Goal: Task Accomplishment & Management: Use online tool/utility

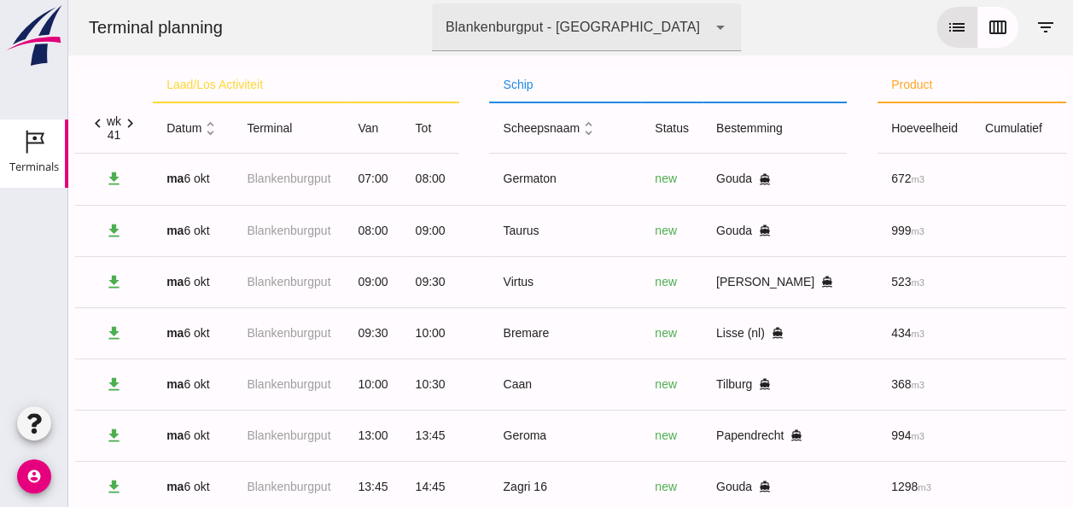
click at [213, 131] on icon "unfold_more" at bounding box center [210, 129] width 18 height 18
click at [215, 129] on icon "expand_more" at bounding box center [210, 129] width 18 height 18
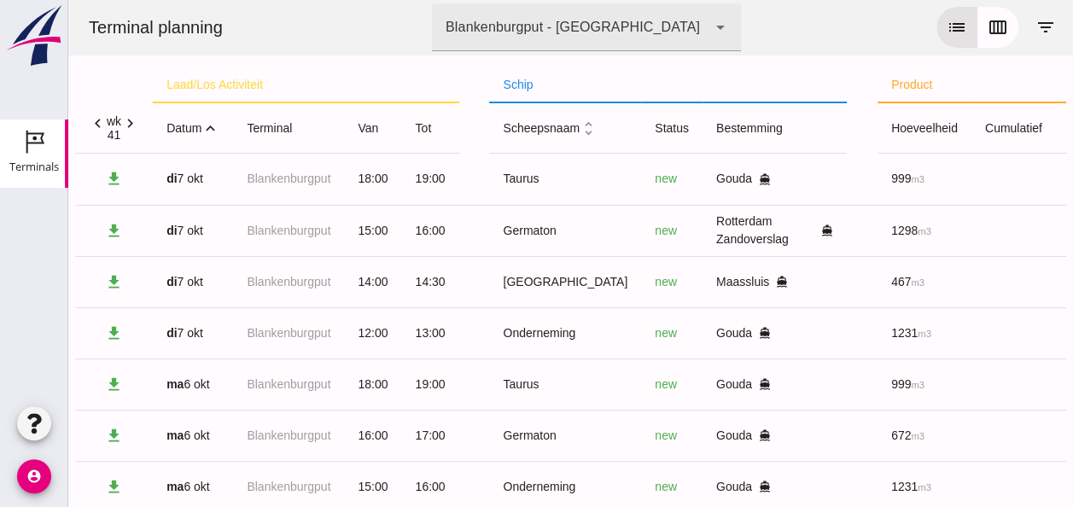
click at [214, 130] on icon "expand_less" at bounding box center [210, 129] width 18 height 18
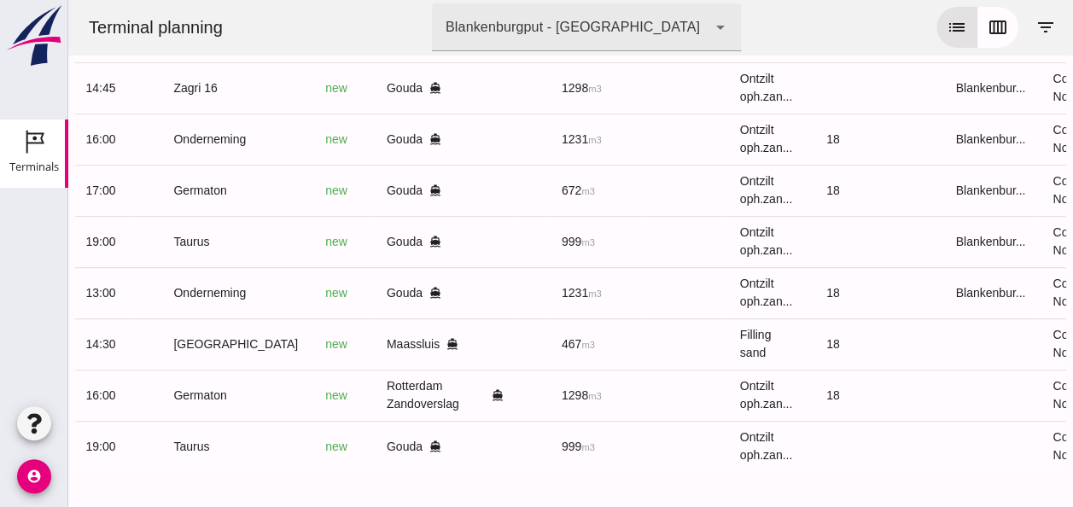
scroll to position [0, 457]
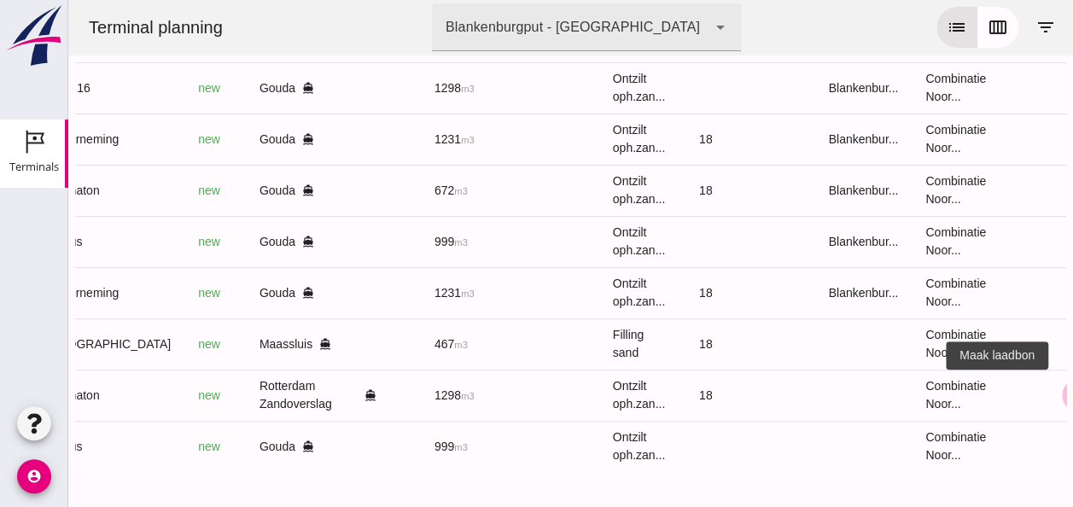
click at [1071, 388] on icon "receipt_long" at bounding box center [1078, 395] width 15 height 15
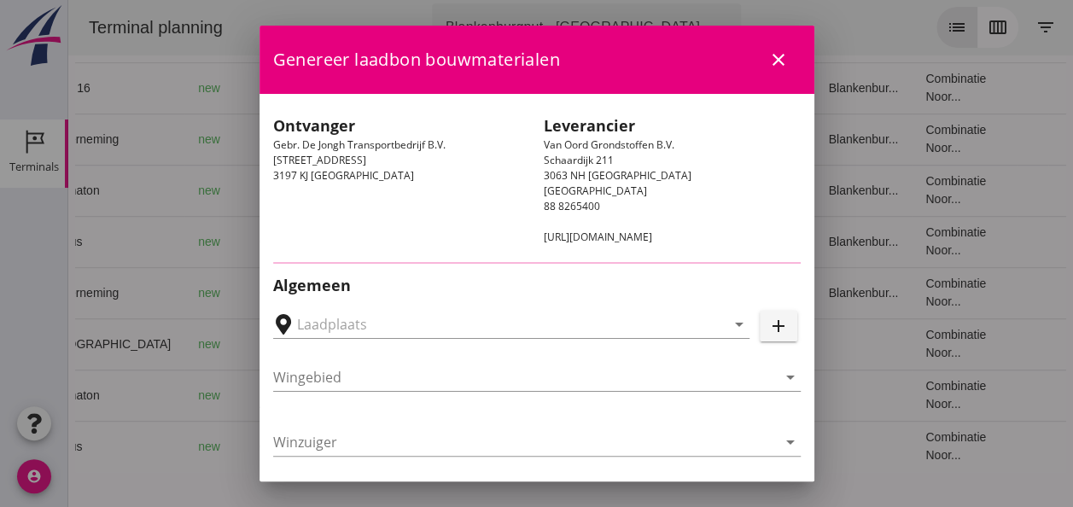
type input "Gebr. De Jongh Transportbedrijf B.V., Rotterdam Zandoverslag"
type input "Germaton"
type input "[PERSON_NAME]"
type input "Ontzilt oph.zand [75] (6120)"
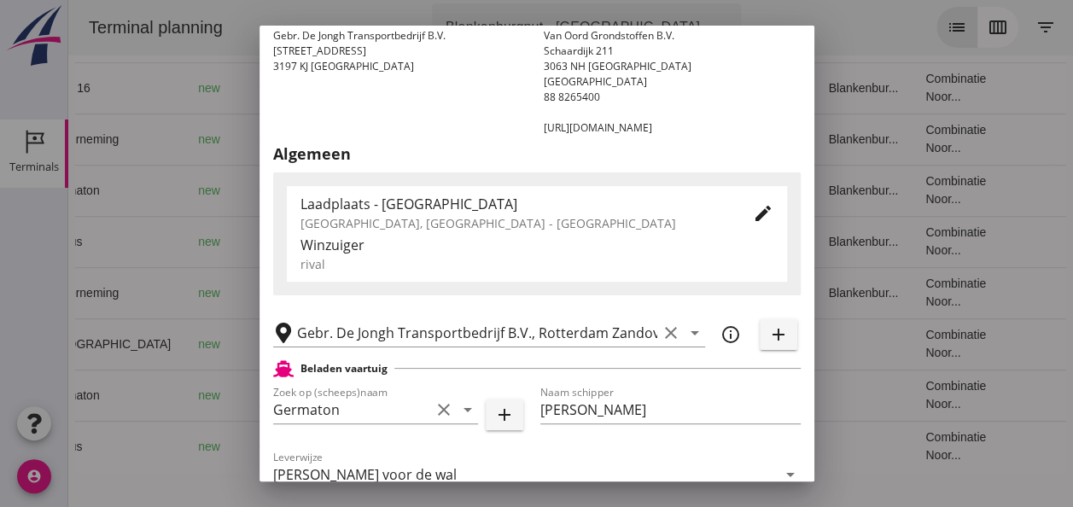
scroll to position [341, 0]
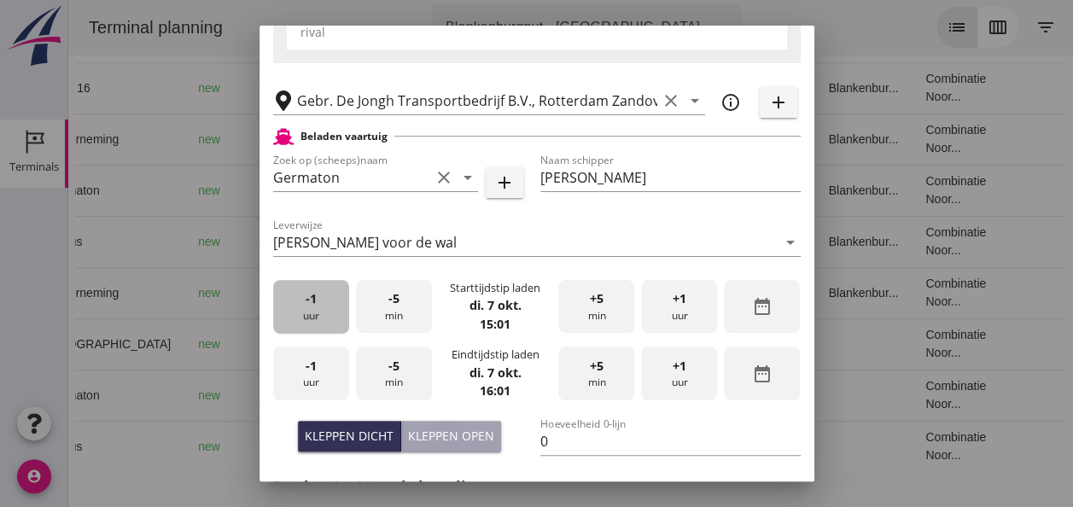
click at [312, 318] on div "-1 uur" at bounding box center [311, 307] width 76 height 54
click at [598, 318] on div "+5 min" at bounding box center [596, 307] width 76 height 54
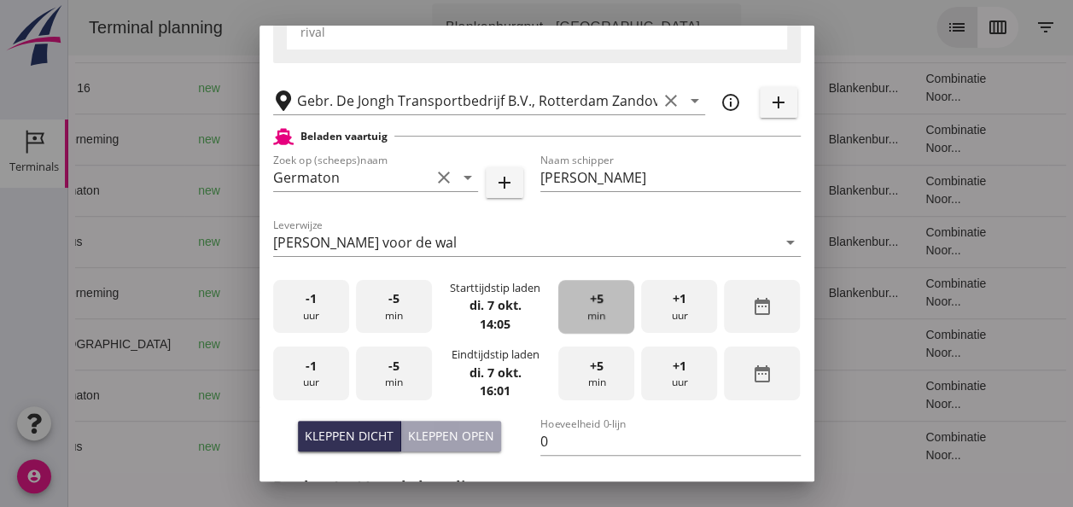
click at [598, 318] on div "+5 min" at bounding box center [596, 307] width 76 height 54
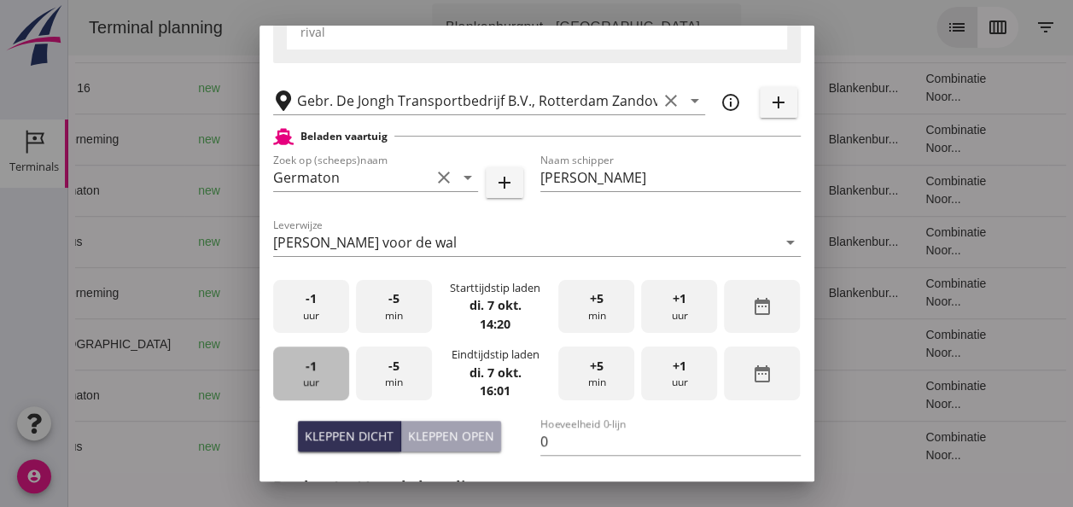
click at [311, 380] on div "-1 uur" at bounding box center [311, 374] width 76 height 54
click at [406, 370] on div "-5 min" at bounding box center [394, 374] width 76 height 54
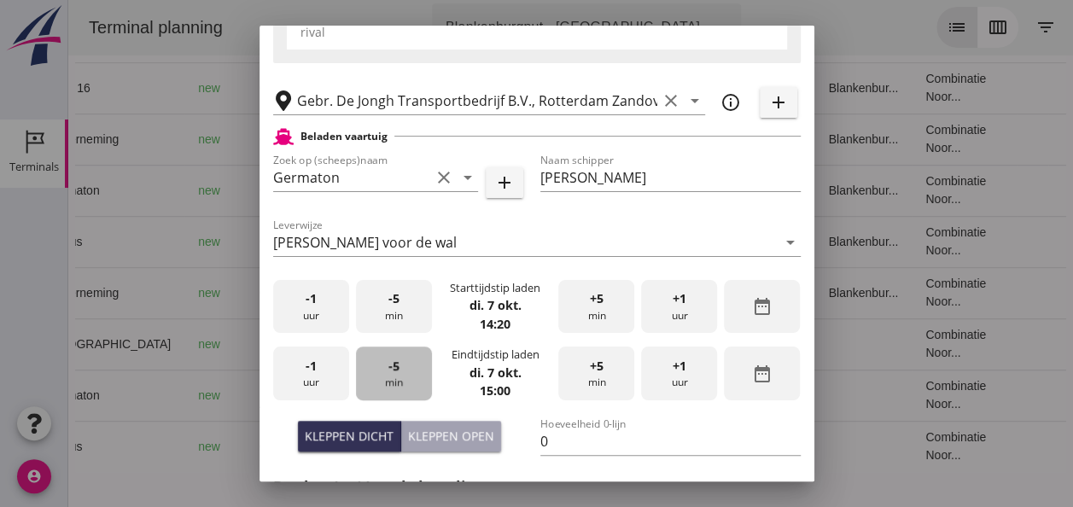
click at [406, 370] on div "-5 min" at bounding box center [394, 374] width 76 height 54
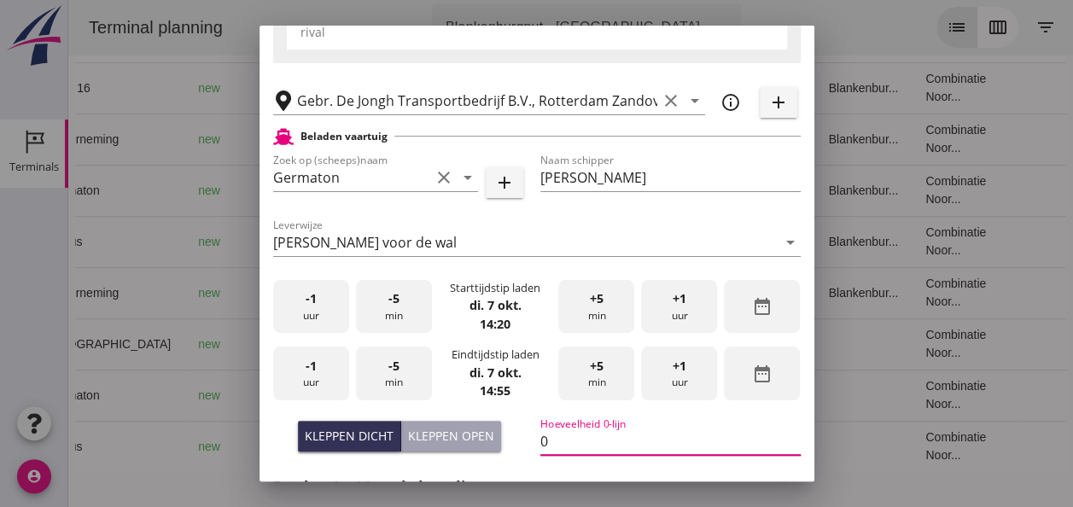
click at [546, 443] on input "0" at bounding box center [670, 441] width 260 height 27
type input "671"
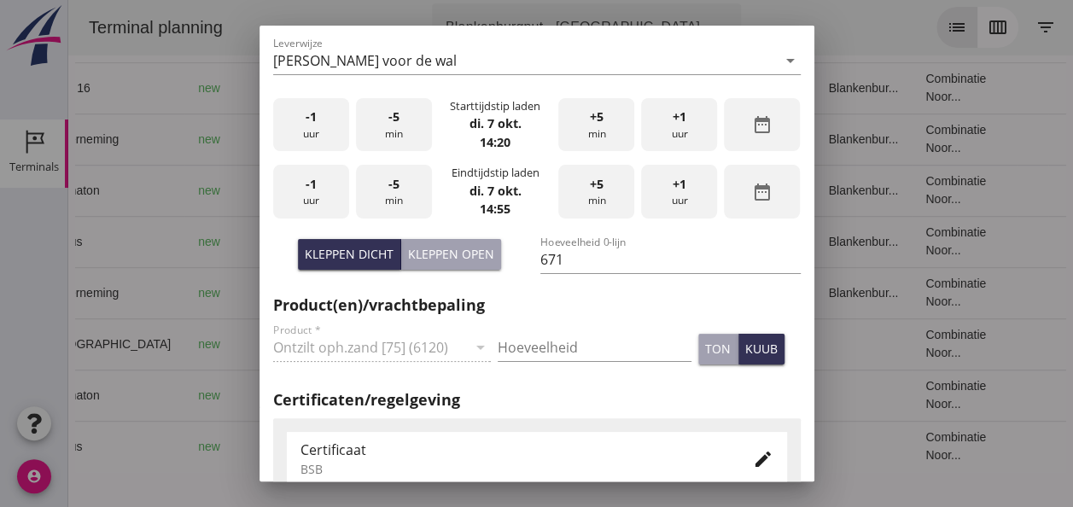
scroll to position [592, 0]
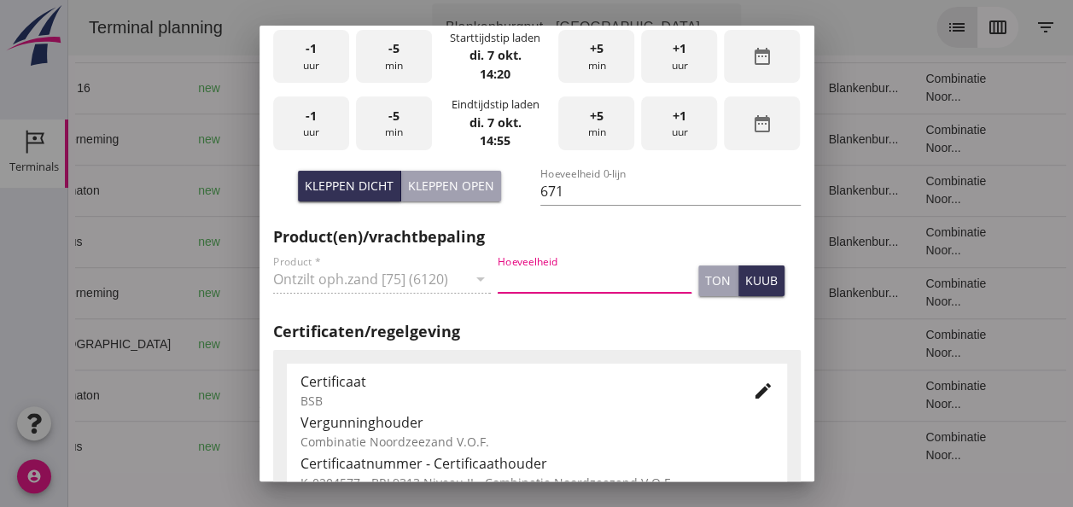
click at [538, 272] on input "Hoeveelheid" at bounding box center [595, 278] width 194 height 27
type input "671"
click at [745, 280] on div "kuub" at bounding box center [761, 280] width 32 height 18
click at [755, 386] on icon "edit" at bounding box center [763, 391] width 20 height 20
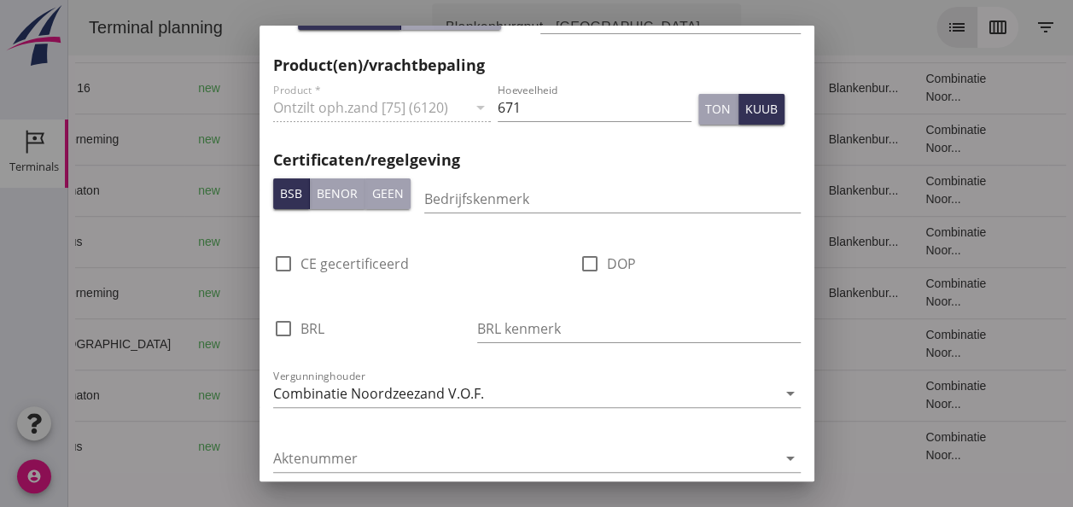
scroll to position [1104, 0]
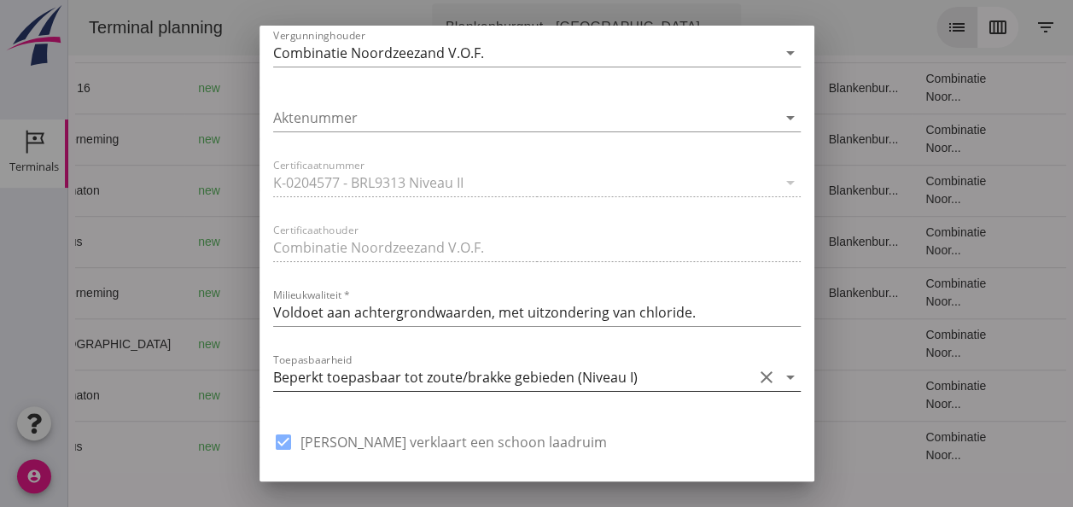
click at [781, 376] on icon "arrow_drop_down" at bounding box center [790, 377] width 20 height 20
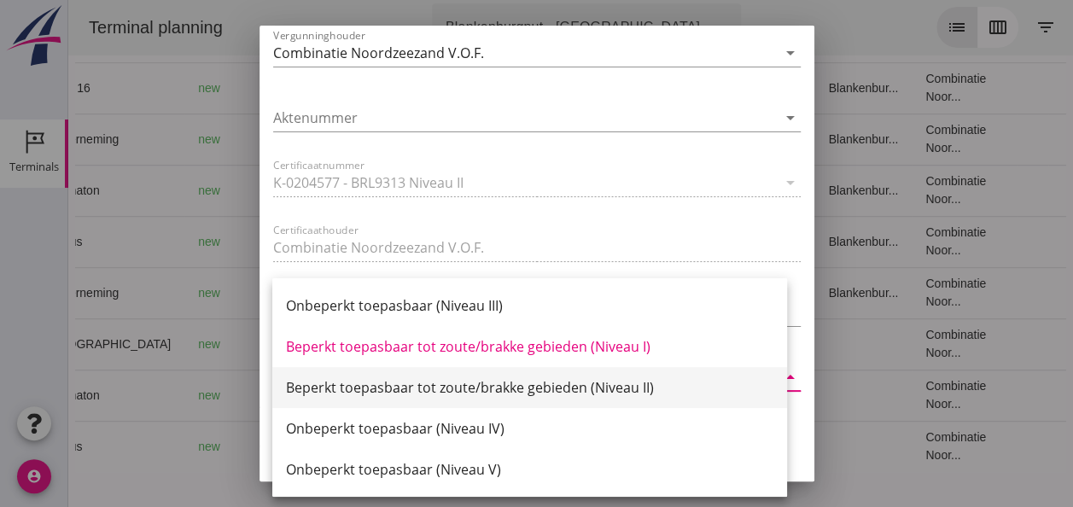
click at [631, 381] on div "Beperkt toepasbaar tot zoute/brakke gebieden (Niveau II)" at bounding box center [529, 387] width 487 height 20
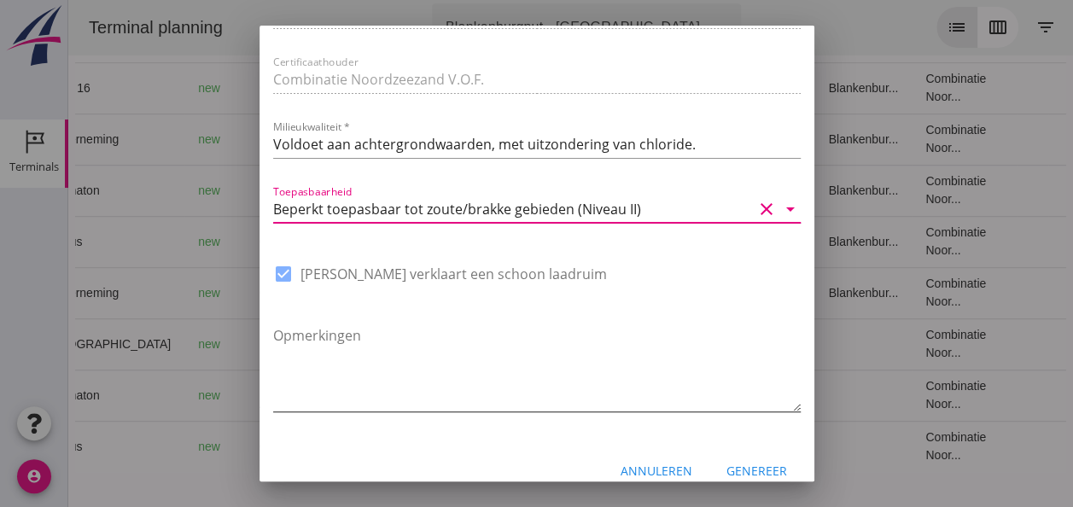
scroll to position [1293, 0]
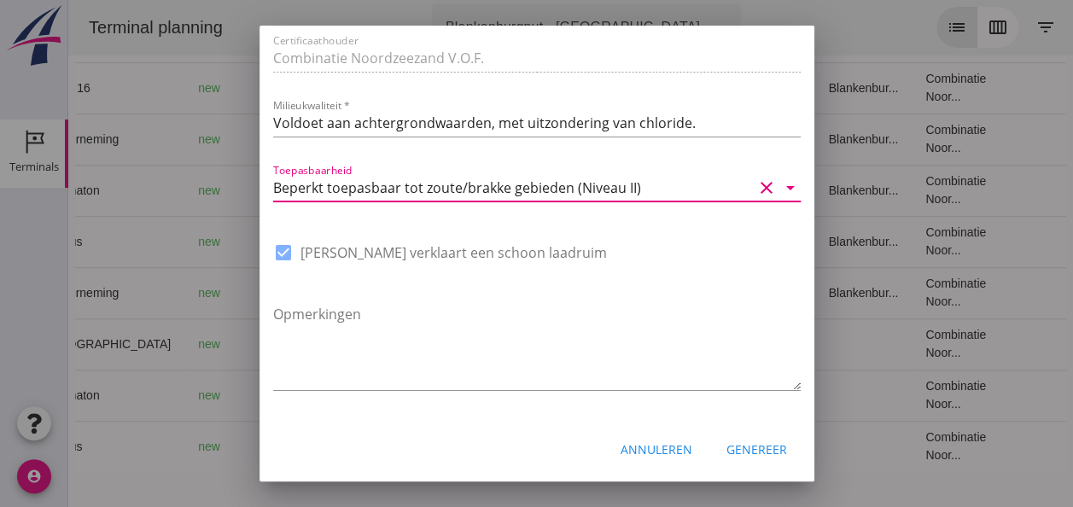
click at [755, 446] on div "Genereer" at bounding box center [756, 449] width 61 height 18
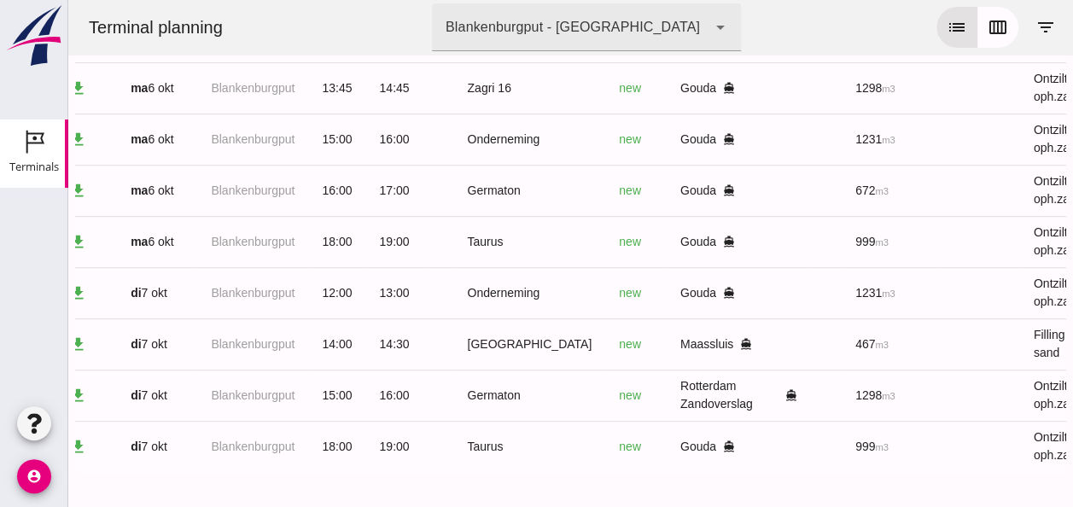
scroll to position [0, 0]
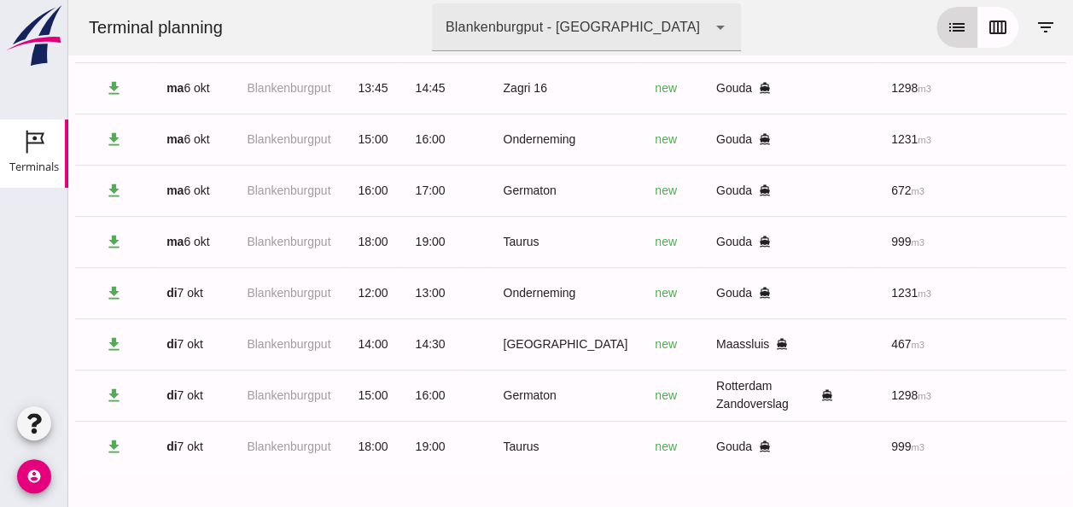
click at [949, 25] on icon "list" at bounding box center [957, 27] width 20 height 20
click at [990, 33] on icon "calendar_view_week" at bounding box center [998, 27] width 20 height 20
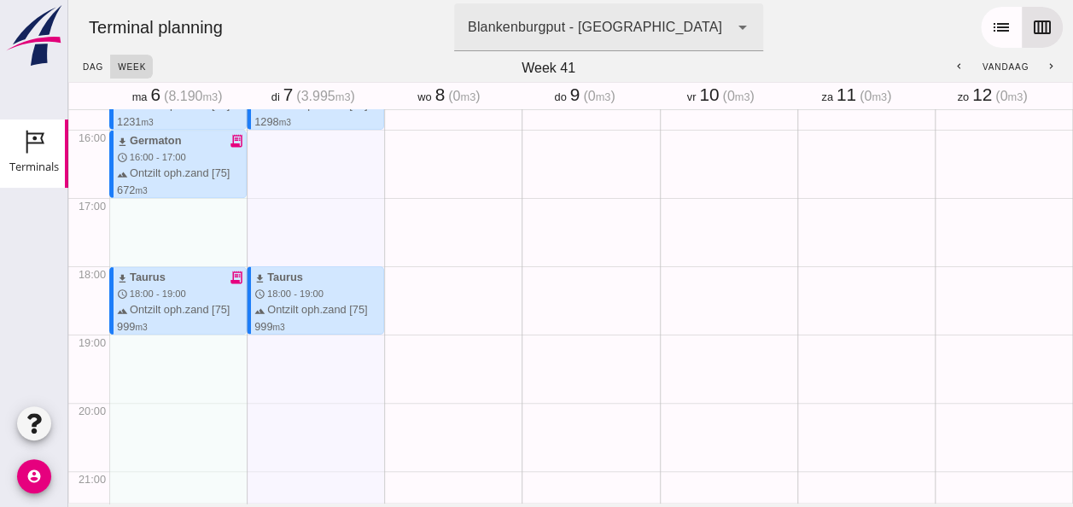
scroll to position [1074, 0]
click at [96, 68] on span "dag" at bounding box center [92, 66] width 21 height 9
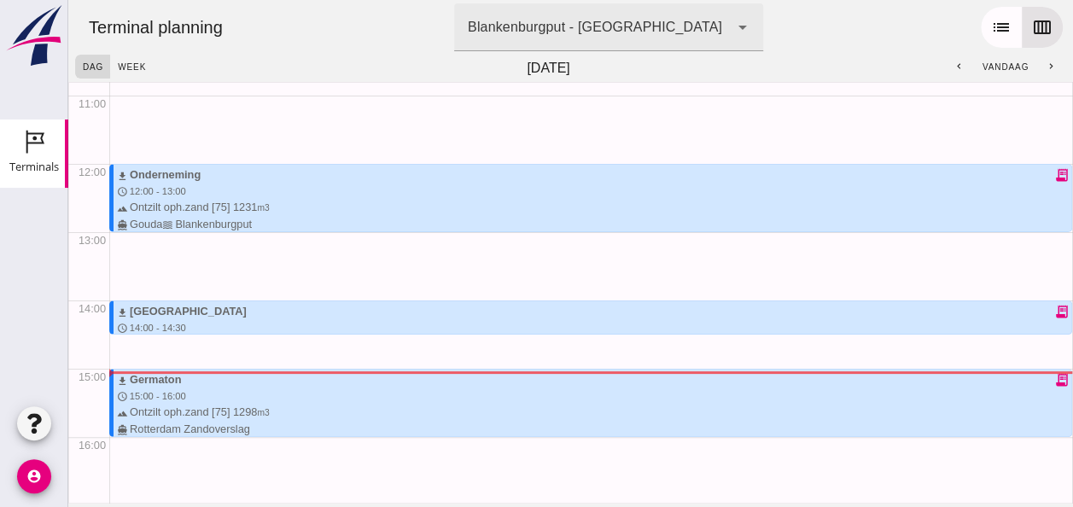
scroll to position [854, 0]
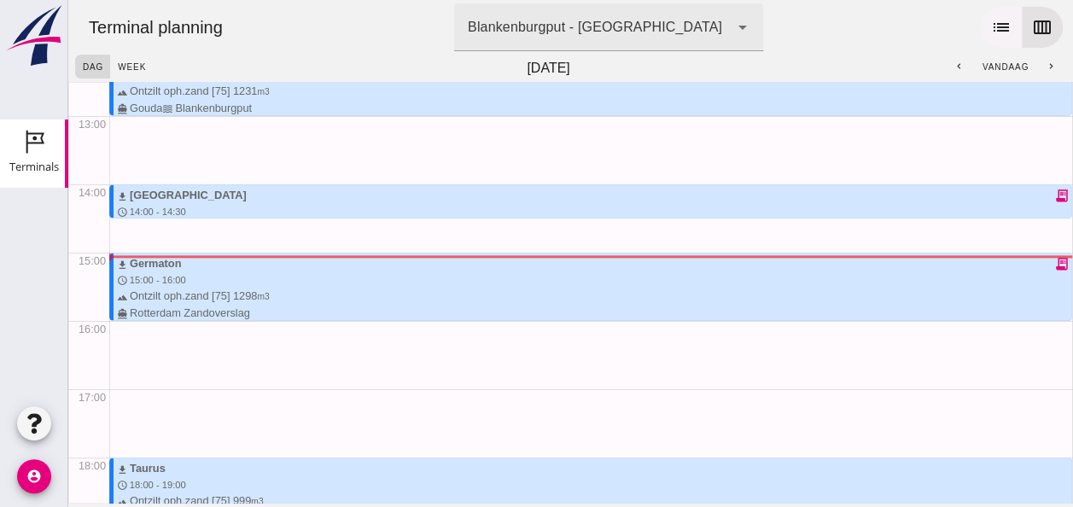
click at [991, 26] on icon "list" at bounding box center [1001, 27] width 20 height 20
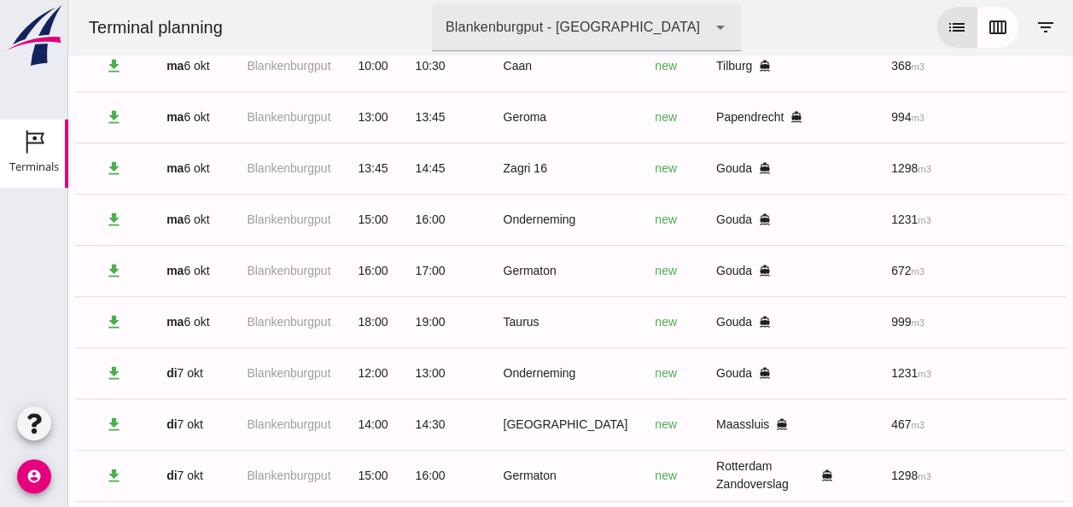
scroll to position [411, 0]
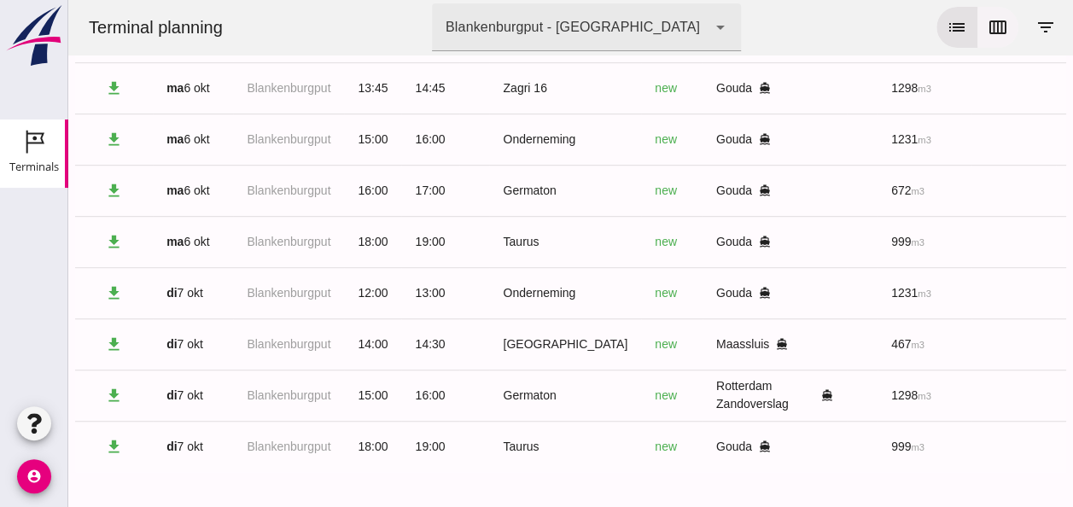
click at [988, 32] on icon "calendar_view_week" at bounding box center [998, 27] width 20 height 20
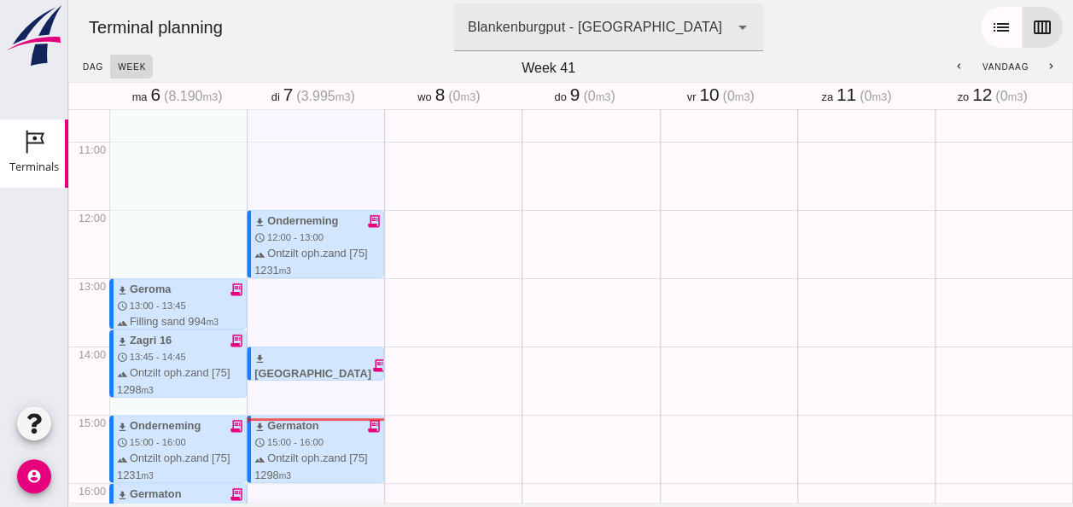
scroll to position [683, 0]
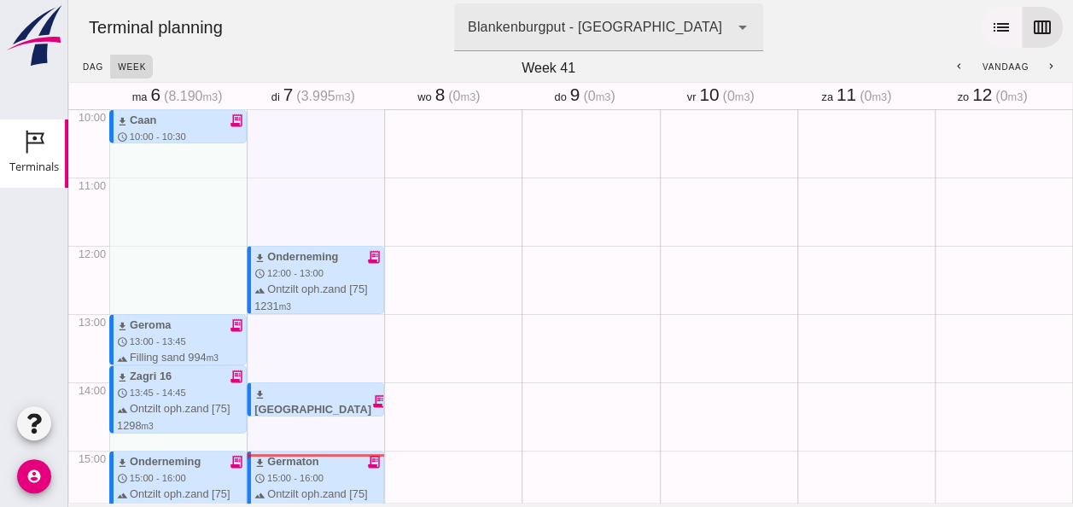
click at [991, 20] on icon "list" at bounding box center [1001, 27] width 20 height 20
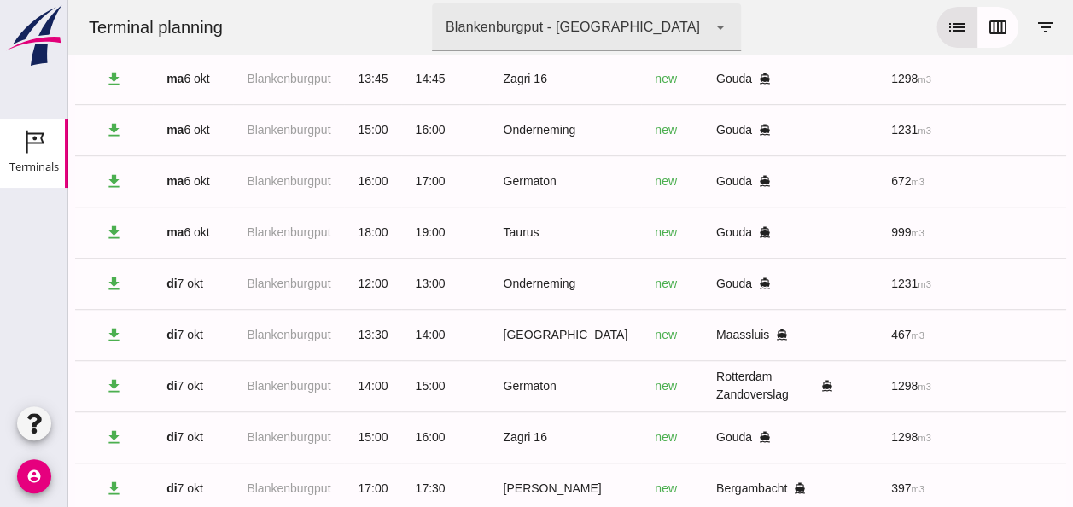
scroll to position [0, 0]
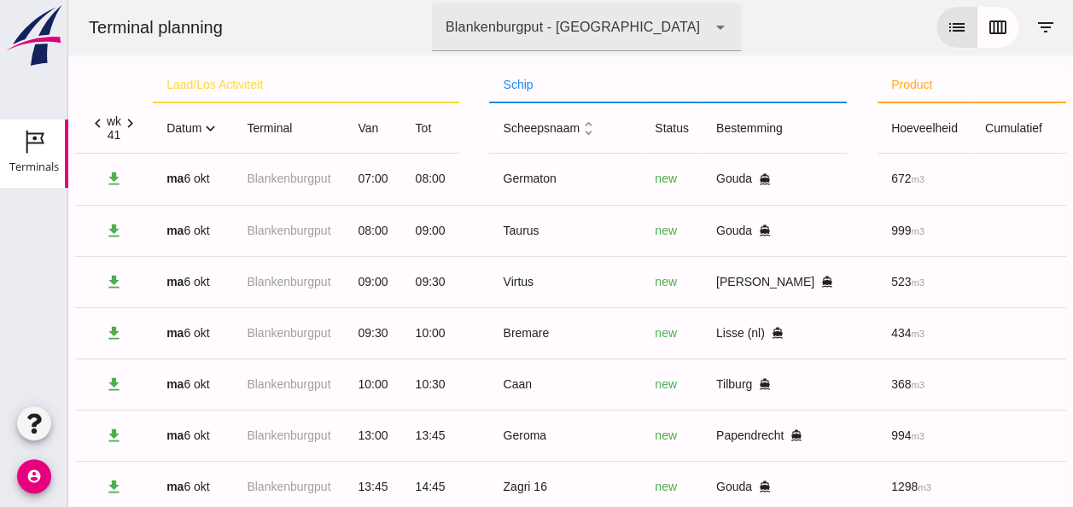
click at [210, 125] on icon "expand_more" at bounding box center [210, 129] width 18 height 18
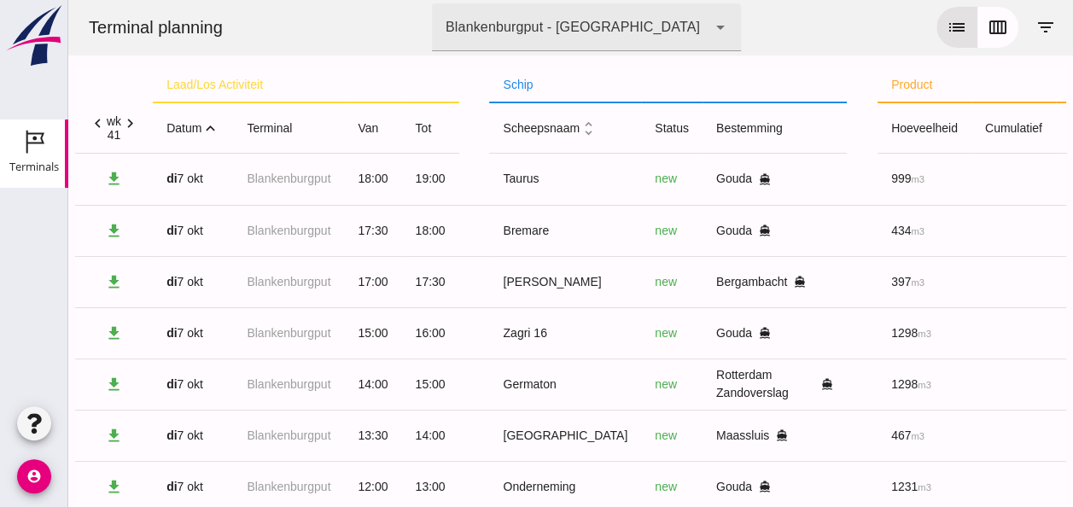
click at [210, 125] on icon "expand_less" at bounding box center [210, 129] width 18 height 18
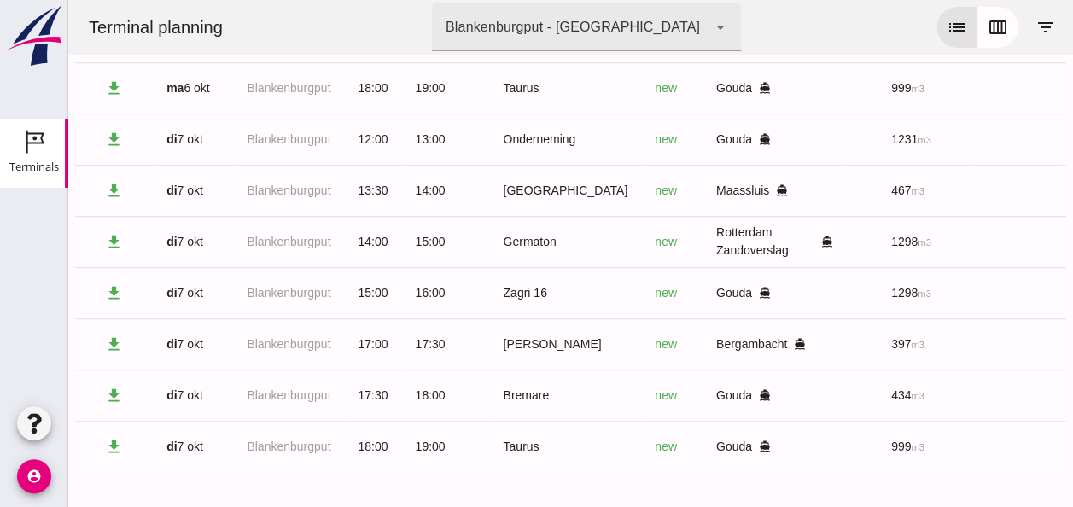
scroll to position [565, 0]
